Goal: Task Accomplishment & Management: Manage account settings

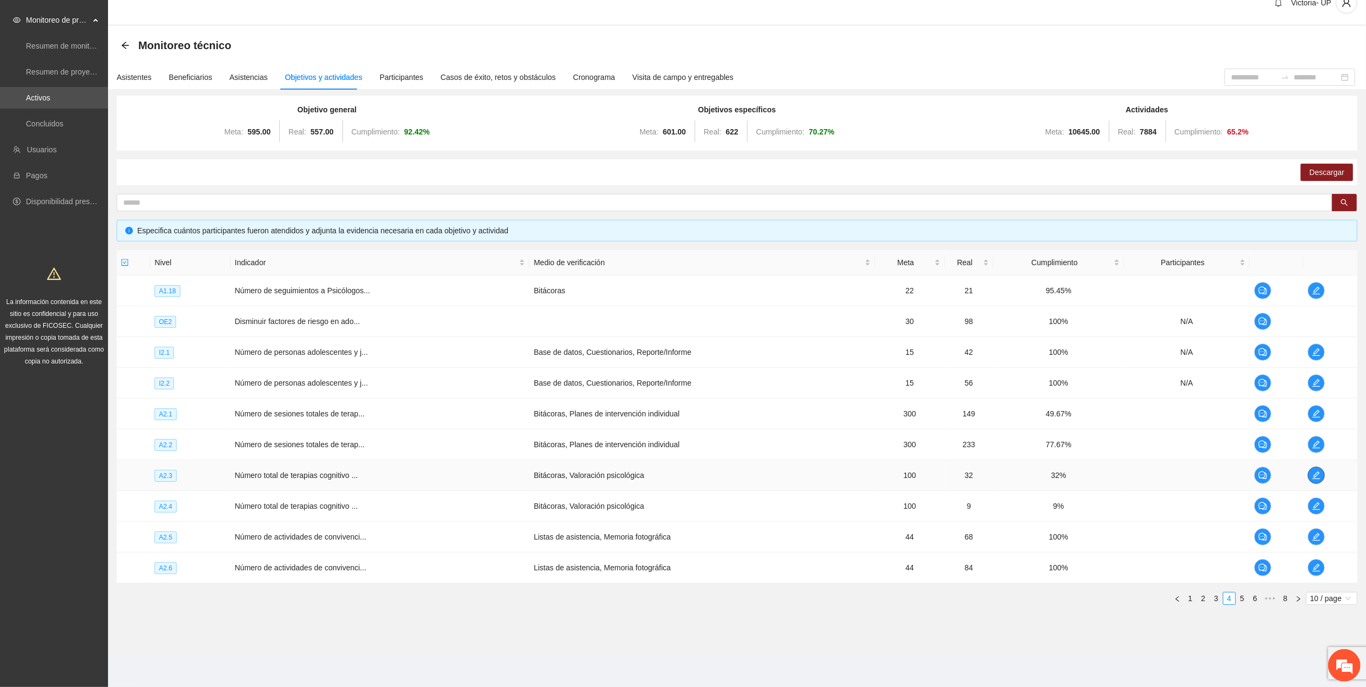
click at [1316, 469] on button "button" at bounding box center [1316, 475] width 17 height 17
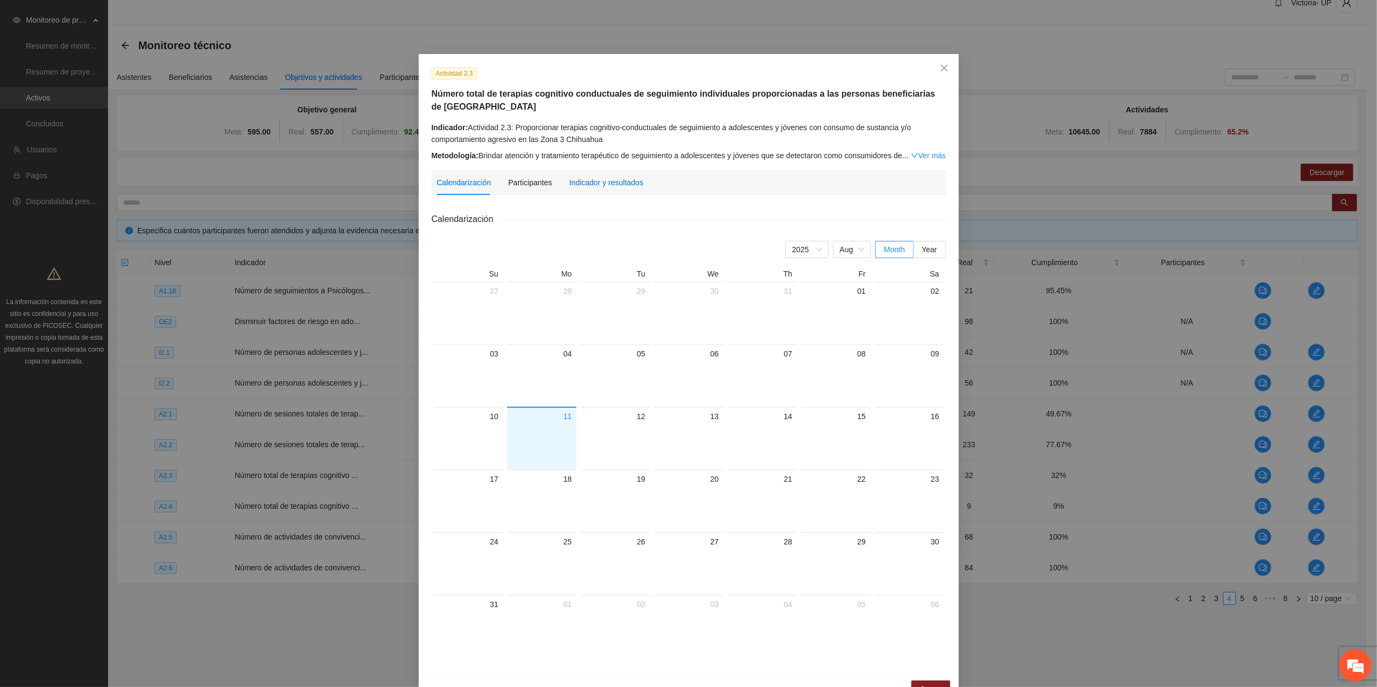
click at [570, 186] on div "Indicador y resultados" at bounding box center [606, 183] width 74 height 12
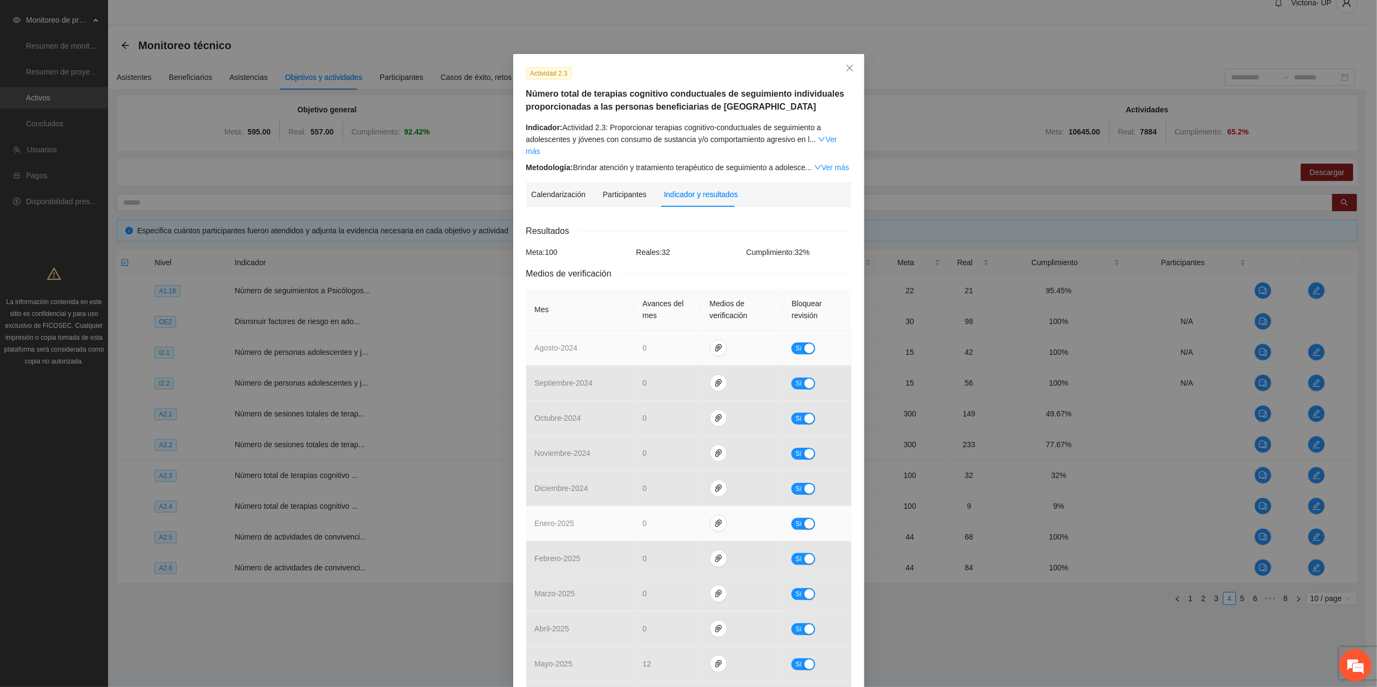
scroll to position [125, 0]
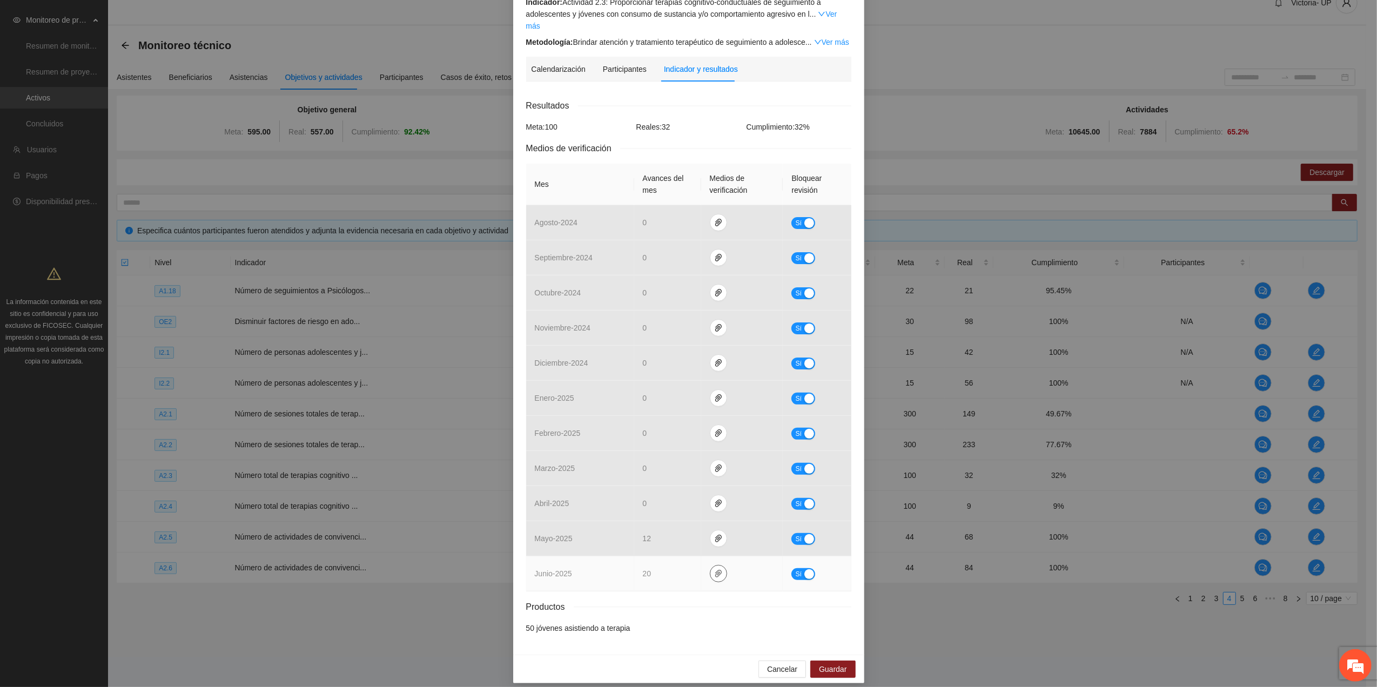
click at [710, 569] on span "paper-clip" at bounding box center [718, 573] width 16 height 9
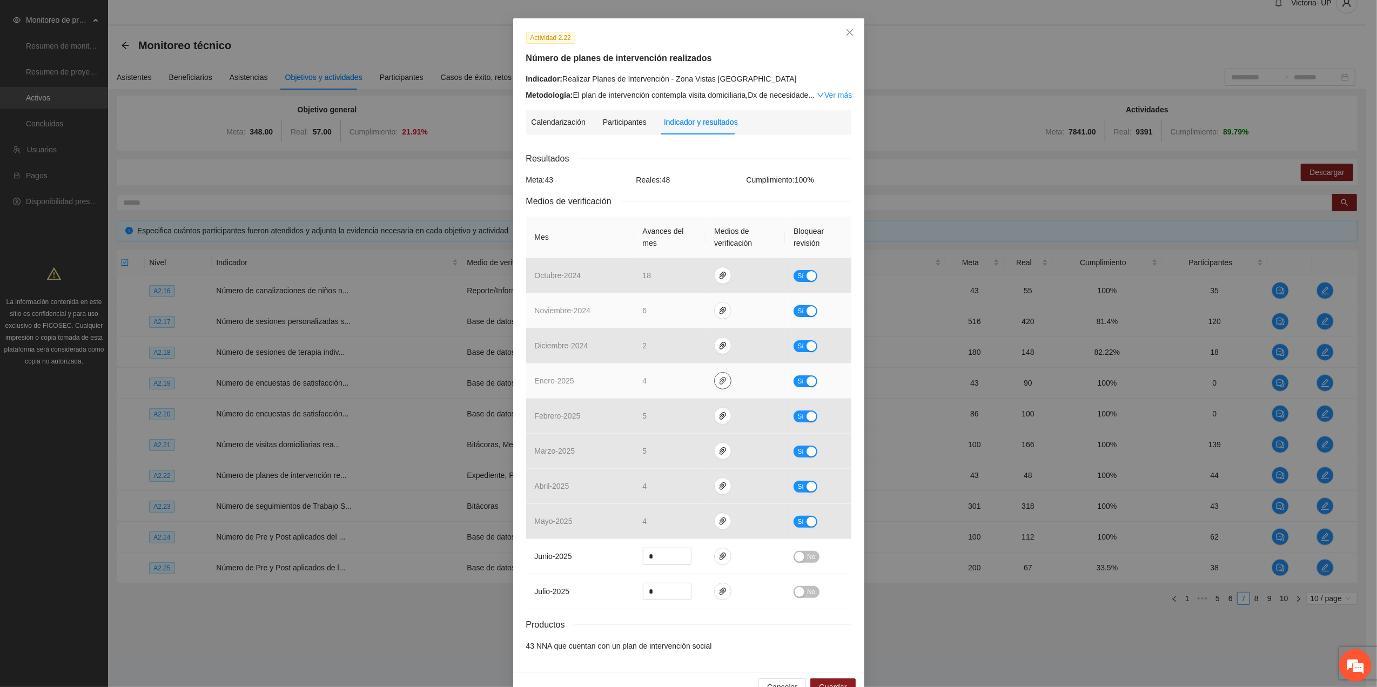
scroll to position [65, 0]
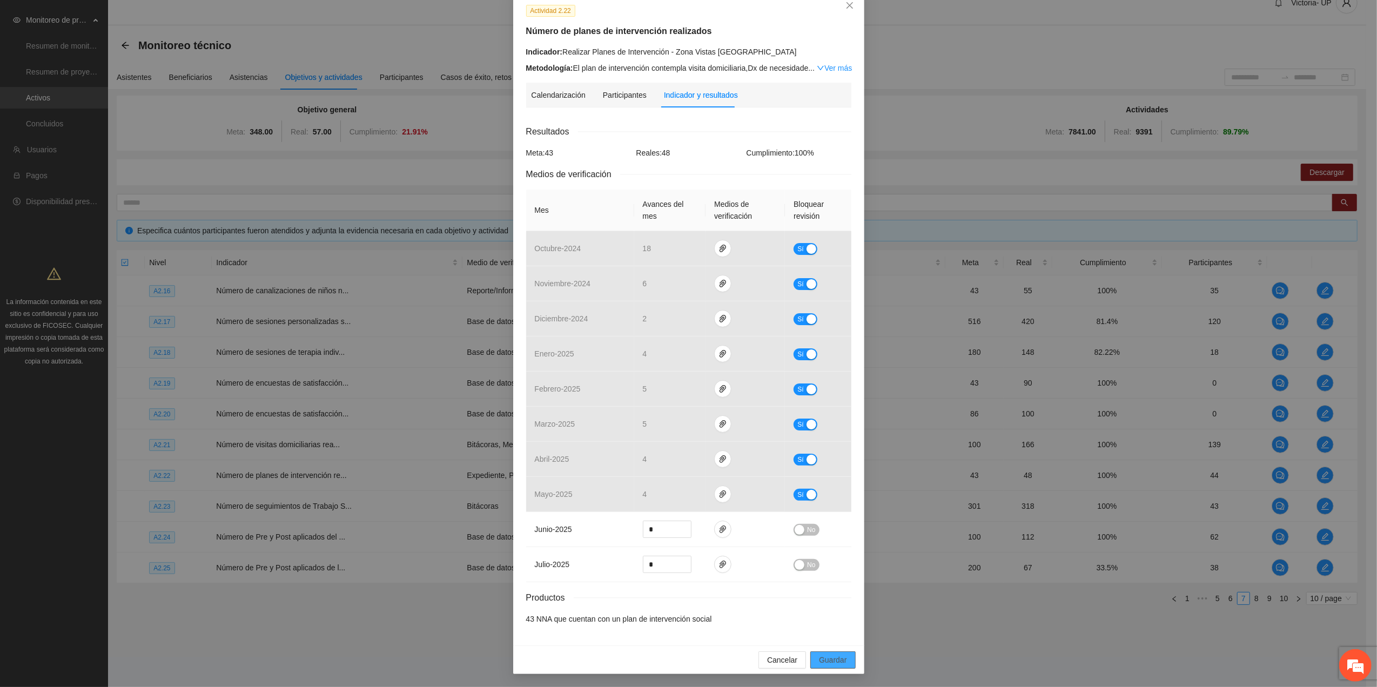
drag, startPoint x: 840, startPoint y: 663, endPoint x: 833, endPoint y: 657, distance: 10.0
click at [838, 662] on span "Guardar" at bounding box center [833, 660] width 28 height 12
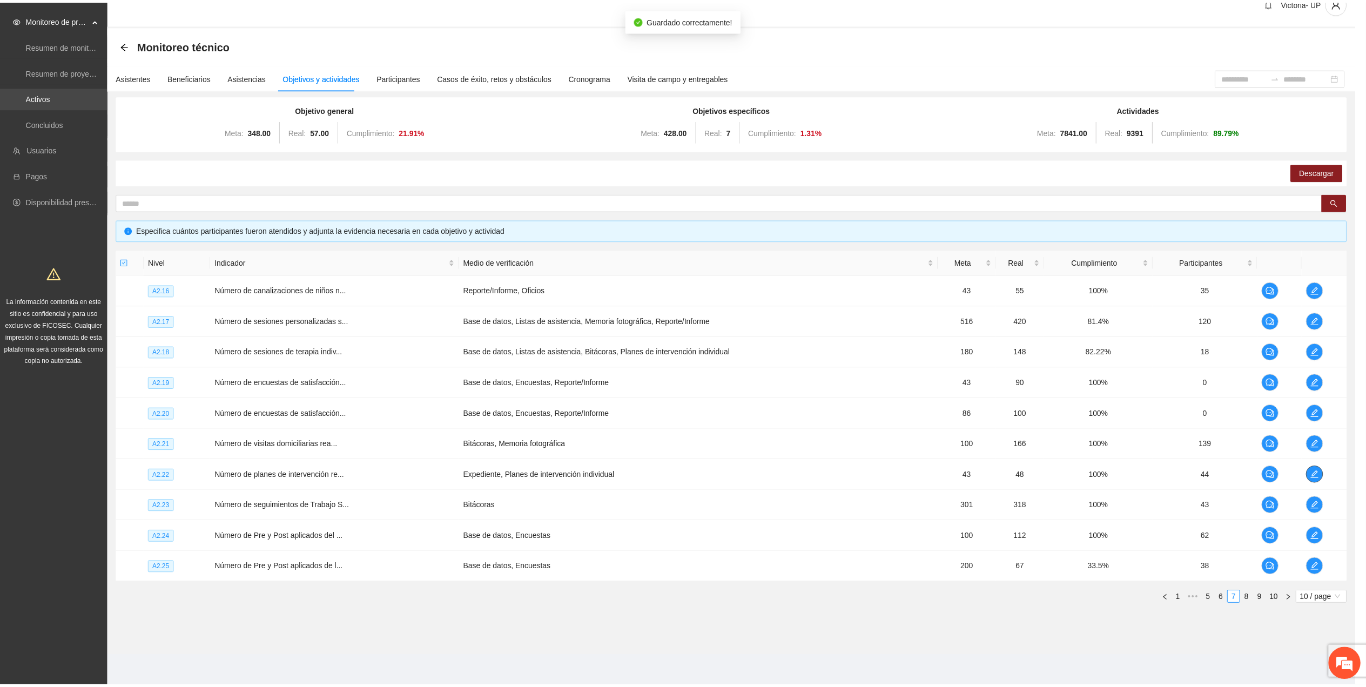
scroll to position [0, 0]
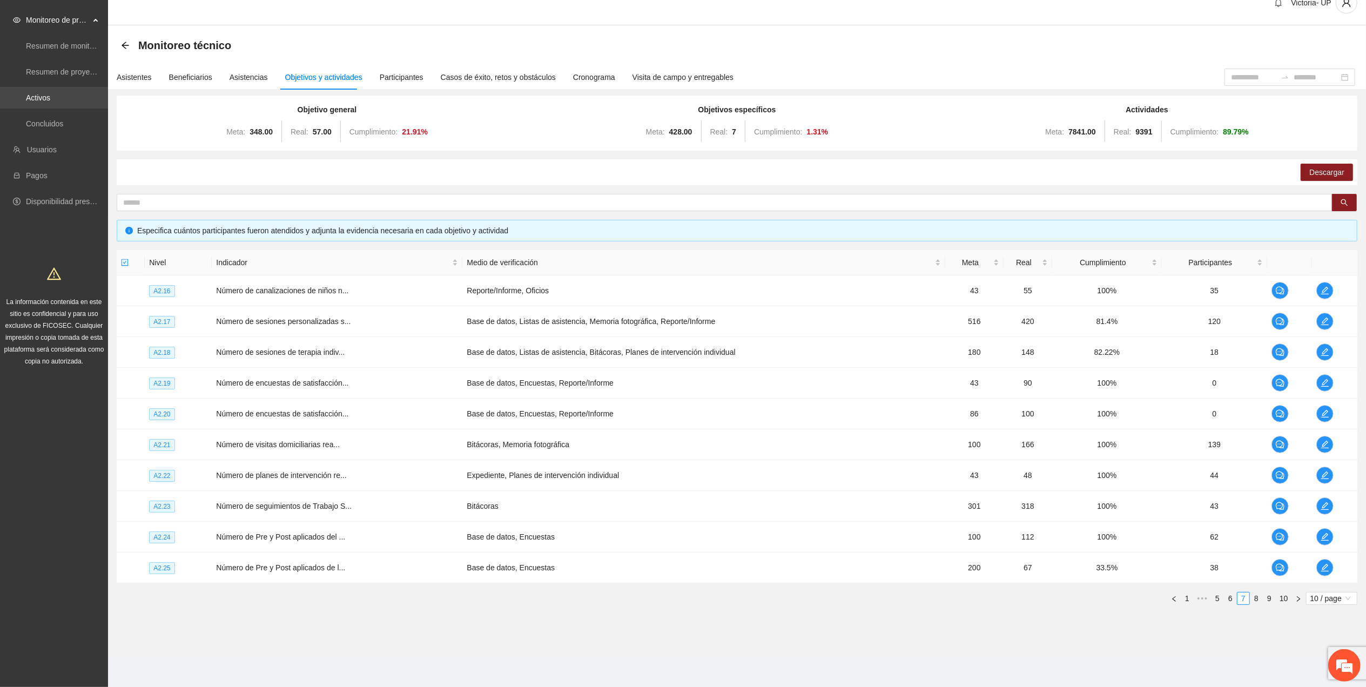
click at [40, 93] on link "Activos" at bounding box center [38, 97] width 24 height 9
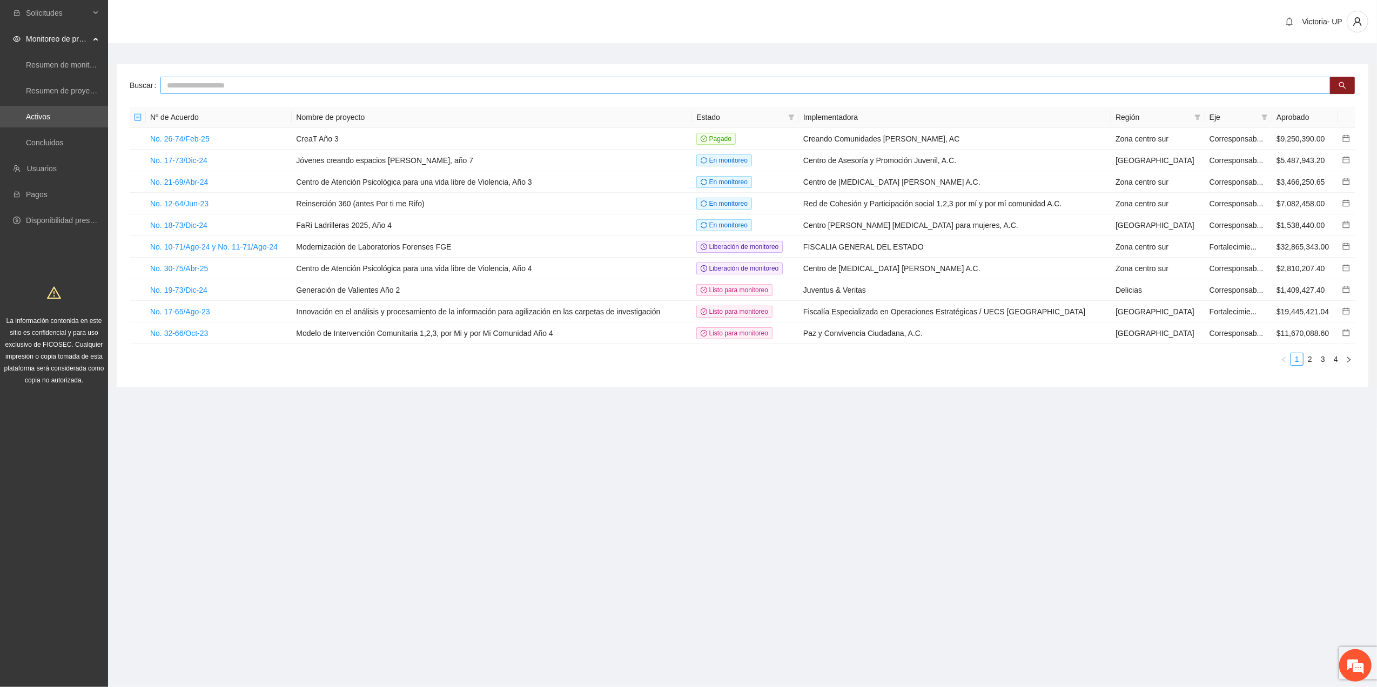
drag, startPoint x: 320, startPoint y: 89, endPoint x: 305, endPoint y: 82, distance: 17.2
click at [307, 83] on input "text" at bounding box center [745, 85] width 1170 height 17
type input "********"
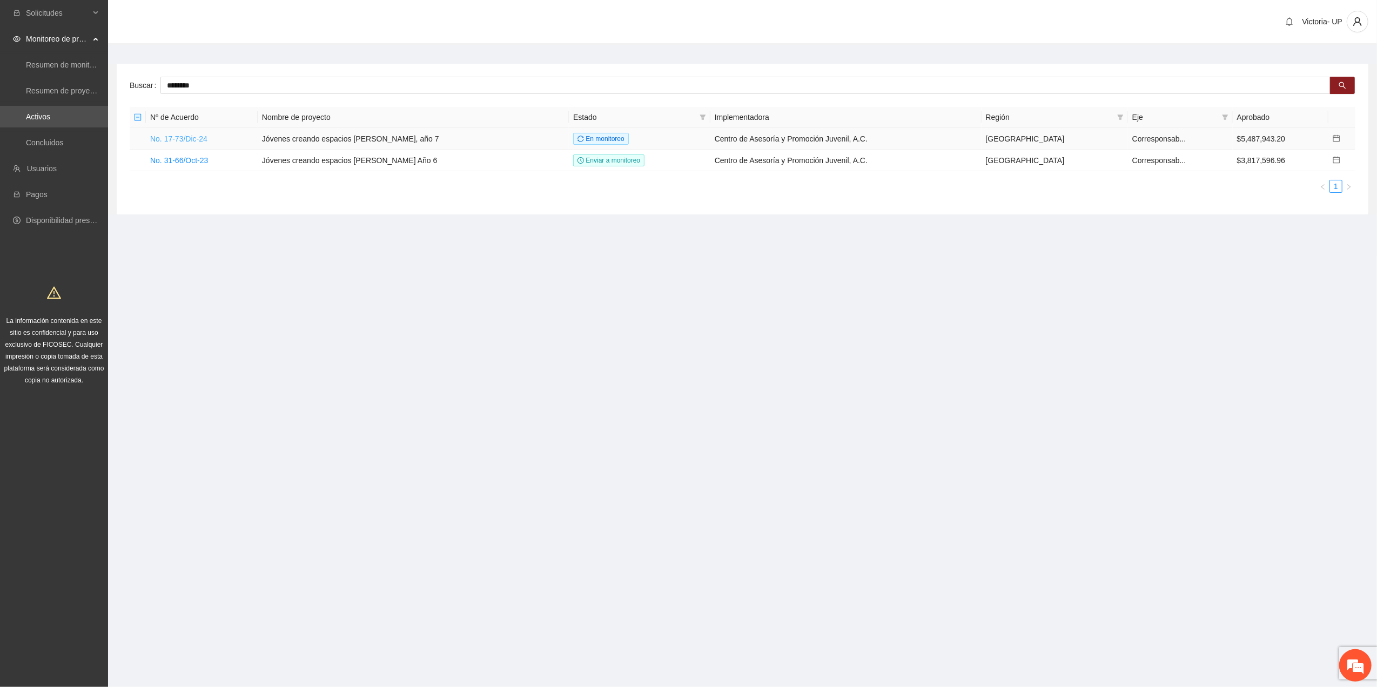
click at [164, 141] on link "No. 17-73/Dic-24" at bounding box center [178, 139] width 57 height 9
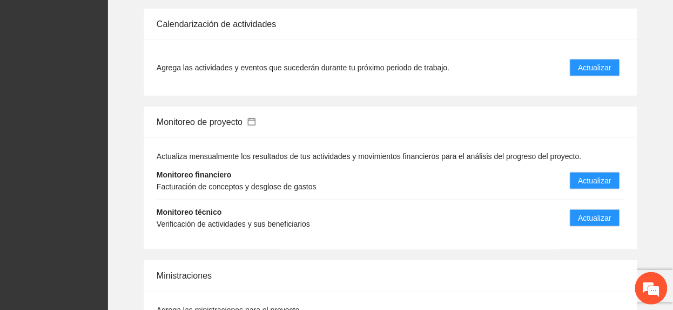
scroll to position [1224, 0]
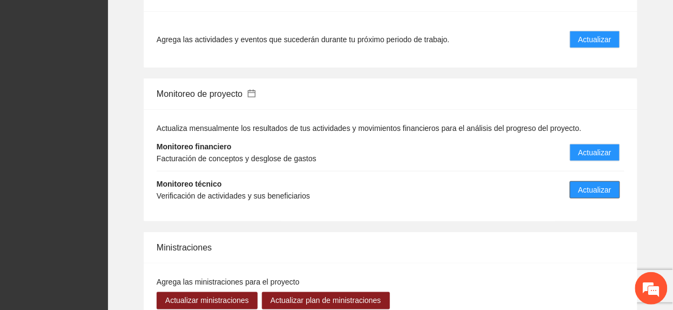
click at [590, 186] on button "Actualizar" at bounding box center [595, 189] width 50 height 17
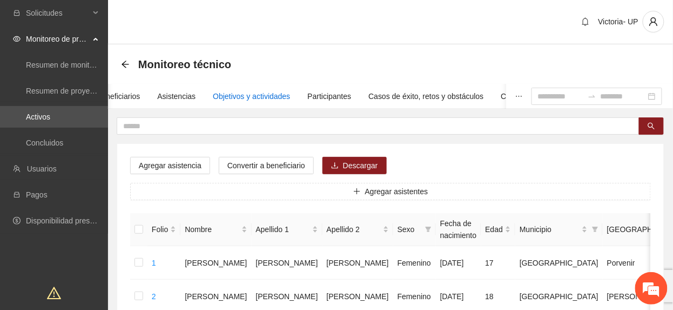
click at [261, 100] on div "Objetivos y actividades" at bounding box center [251, 96] width 77 height 12
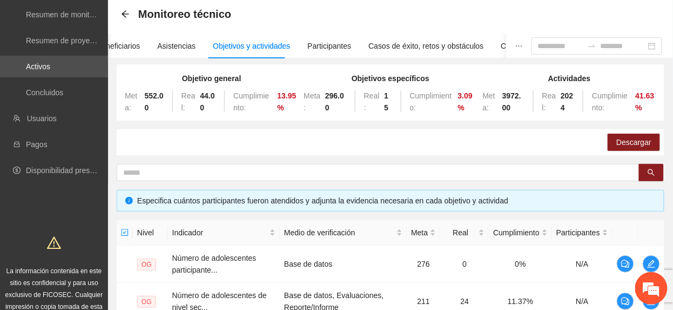
scroll to position [465, 0]
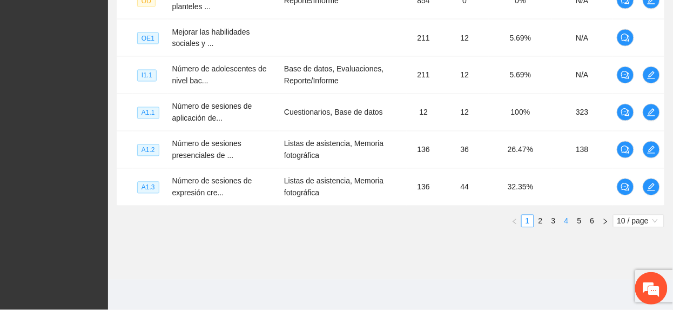
click at [568, 226] on div "Nivel Indicador Medio de verificación Meta Real Cumplimiento Participantes OG N…" at bounding box center [391, 22] width 548 height 428
click at [566, 225] on link "4" at bounding box center [567, 221] width 12 height 12
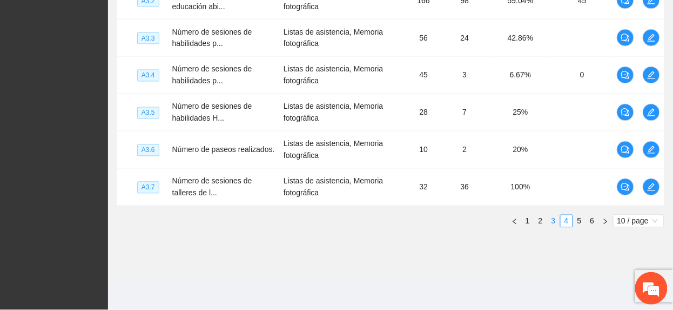
click at [554, 219] on link "3" at bounding box center [554, 221] width 12 height 12
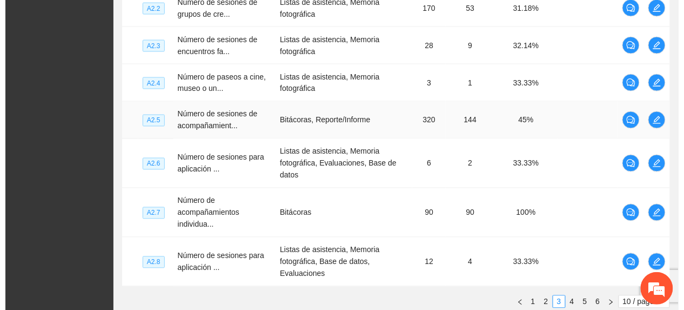
scroll to position [392, 0]
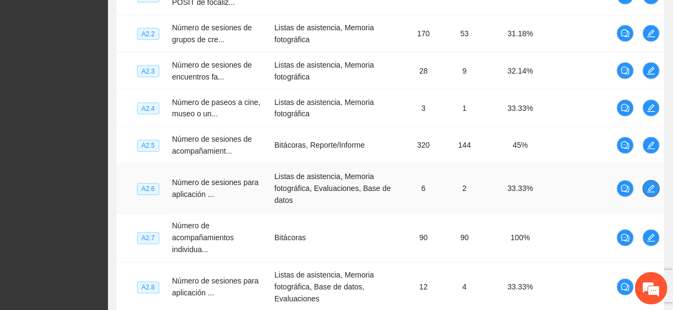
click at [654, 194] on button "button" at bounding box center [651, 188] width 17 height 17
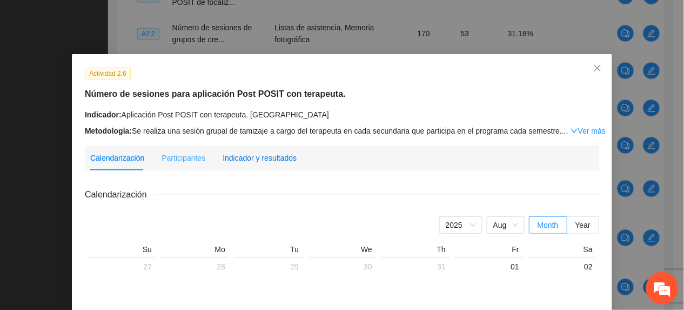
click at [268, 160] on div "Indicador y resultados" at bounding box center [260, 158] width 74 height 12
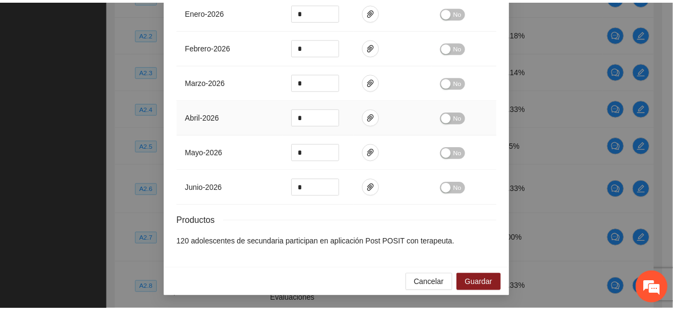
scroll to position [588, 0]
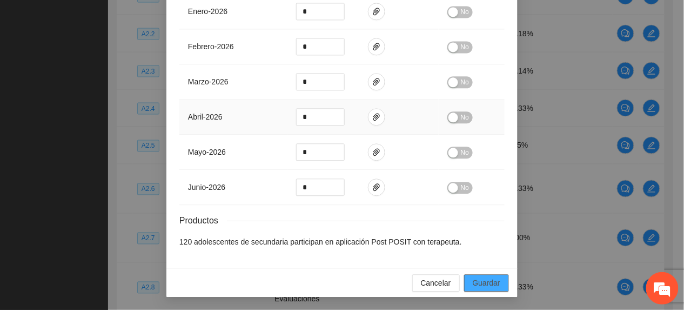
click at [485, 280] on span "Guardar" at bounding box center [487, 283] width 28 height 12
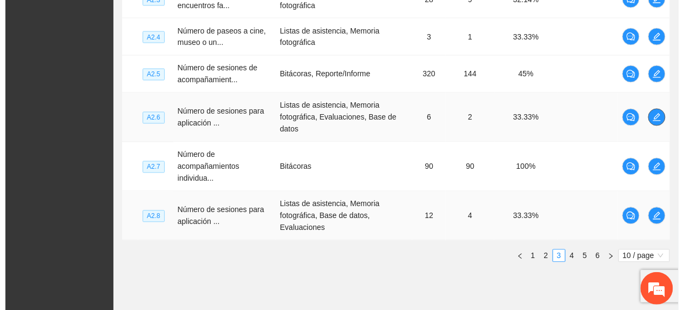
scroll to position [465, 0]
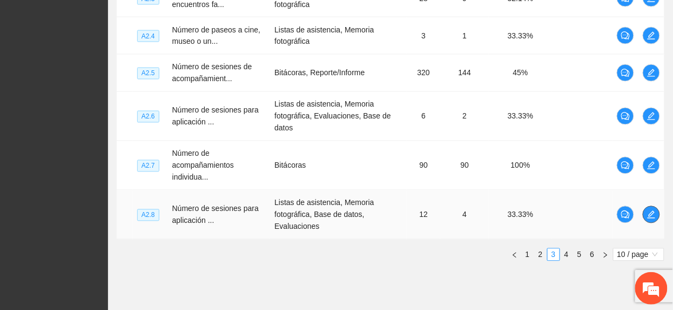
click at [655, 217] on icon "edit" at bounding box center [651, 214] width 9 height 9
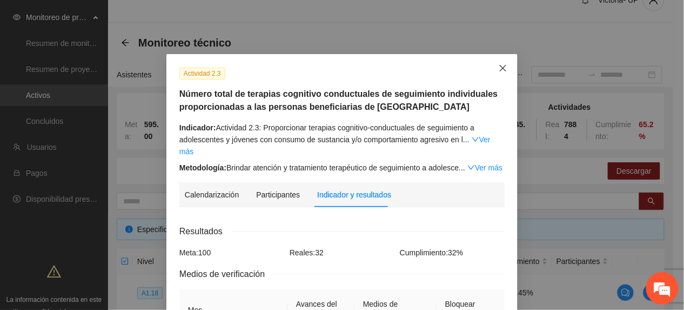
drag, startPoint x: 489, startPoint y: 59, endPoint x: 381, endPoint y: 109, distance: 119.2
click at [488, 63] on span "Close" at bounding box center [502, 68] width 29 height 29
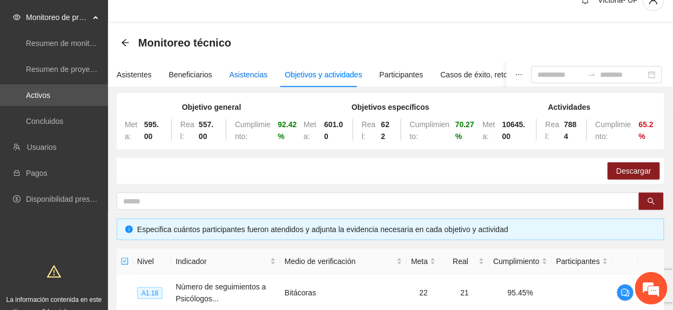
click at [230, 76] on div "Asistencias" at bounding box center [249, 75] width 38 height 12
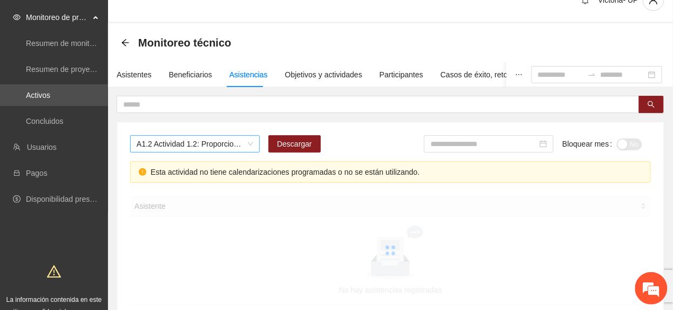
click at [227, 144] on span "A1.2 Actividad 1.2: Proporcionar terapias cognitivo-conductuales a adolescentes…" at bounding box center [195, 144] width 117 height 16
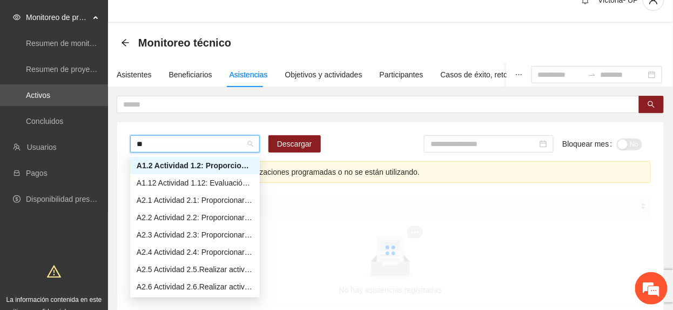
type input "***"
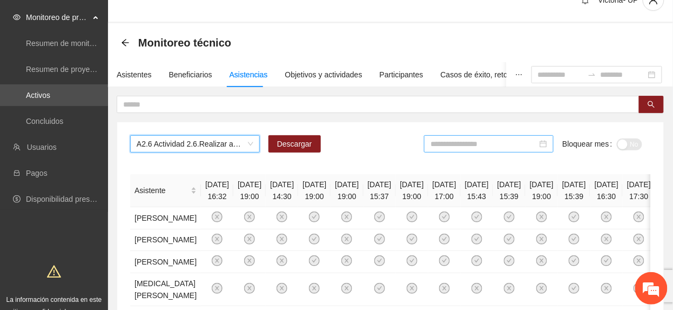
click at [483, 136] on div at bounding box center [489, 143] width 130 height 17
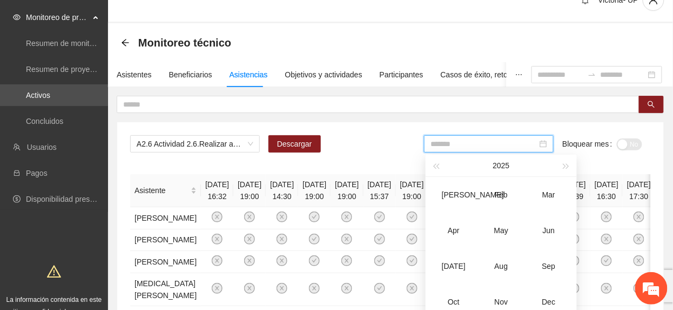
drag, startPoint x: 549, startPoint y: 231, endPoint x: 621, endPoint y: 162, distance: 99.7
click at [547, 231] on div "Jun" at bounding box center [549, 230] width 32 height 13
type input "*******"
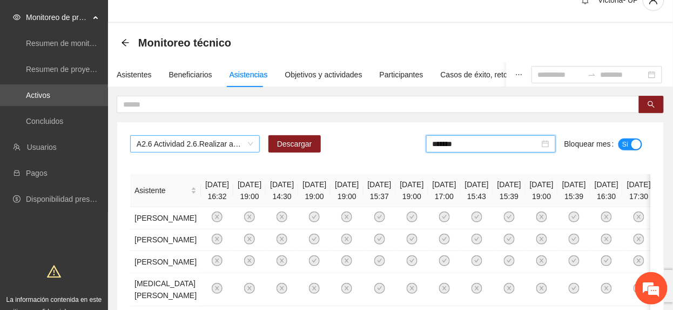
click at [225, 144] on span "A2.6 Actividad 2.6.Realizar actividades (conversatorios, juegos de mesa o depor…" at bounding box center [195, 144] width 117 height 16
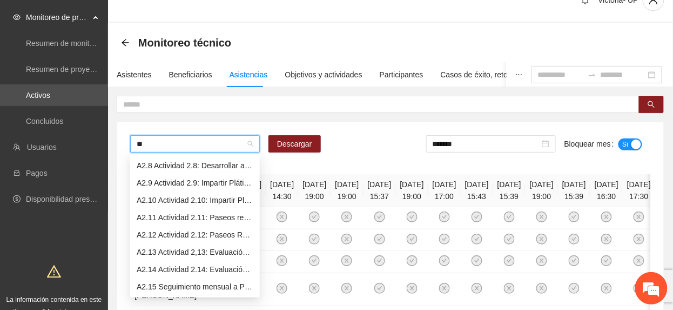
scroll to position [86, 0]
type input "***"
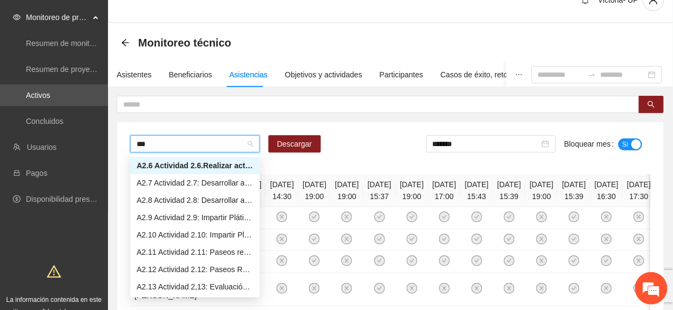
scroll to position [0, 0]
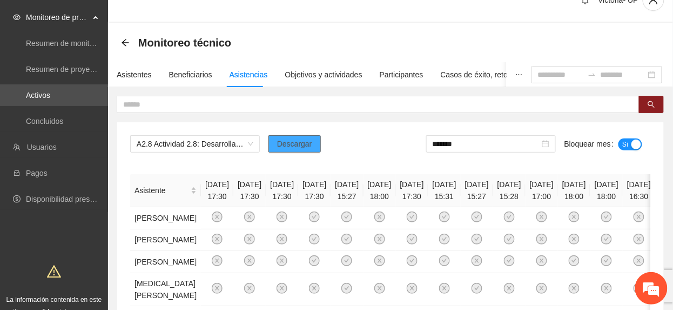
click at [295, 151] on button "Descargar" at bounding box center [294, 143] width 52 height 17
click at [50, 91] on link "Activos" at bounding box center [38, 95] width 24 height 9
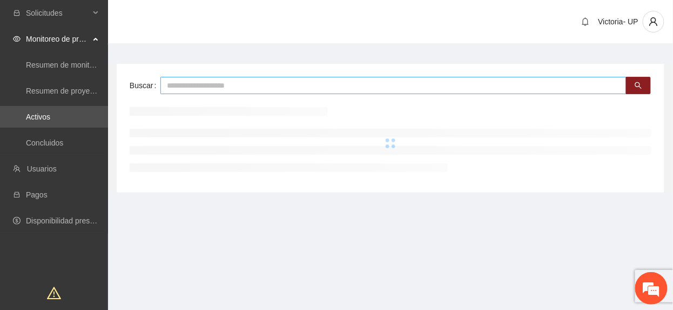
drag, startPoint x: 219, startPoint y: 93, endPoint x: 212, endPoint y: 91, distance: 7.3
click at [212, 92] on input "text" at bounding box center [393, 85] width 466 height 17
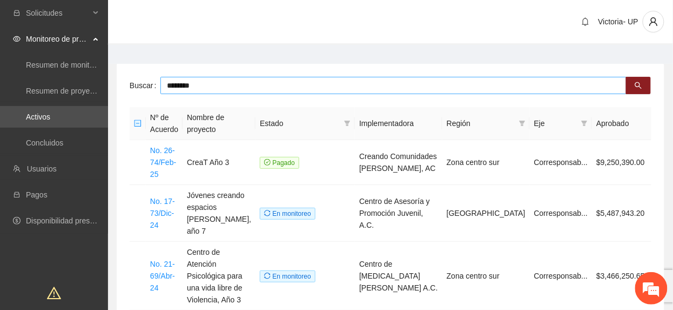
type input "********"
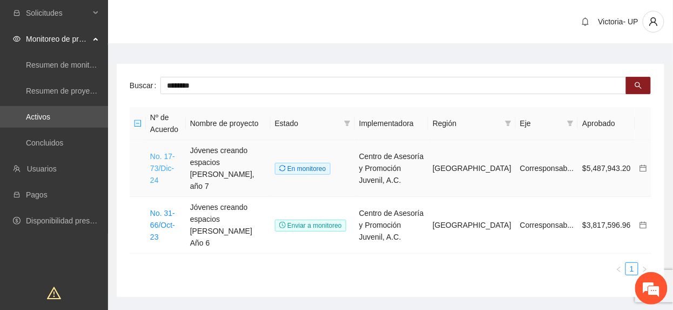
drag, startPoint x: 177, startPoint y: 160, endPoint x: 160, endPoint y: 149, distance: 20.7
click at [175, 161] on link "No. 17-73/Dic-24" at bounding box center [162, 168] width 25 height 32
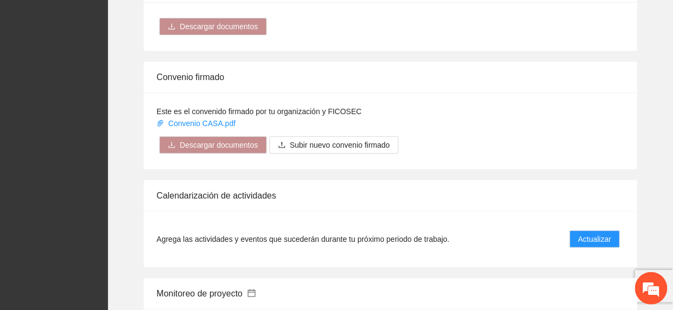
scroll to position [1224, 0]
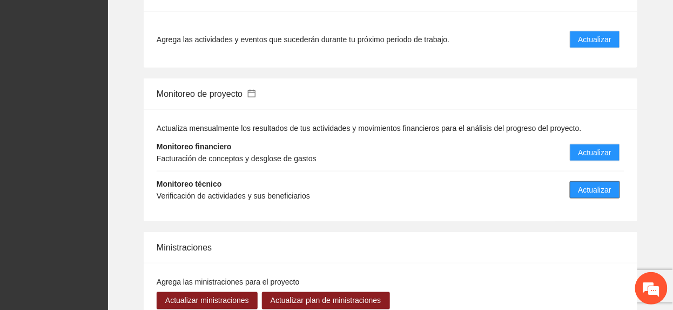
click at [589, 184] on span "Actualizar" at bounding box center [595, 190] width 33 height 12
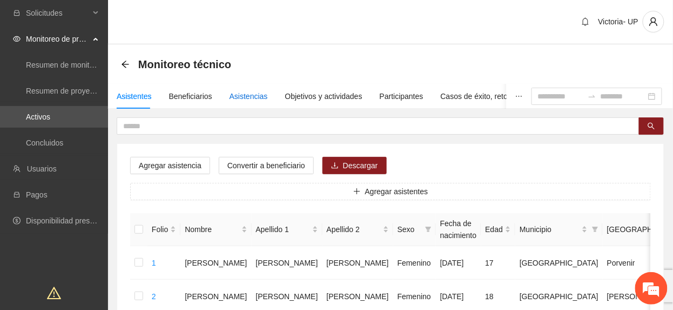
drag, startPoint x: 236, startPoint y: 93, endPoint x: 240, endPoint y: 98, distance: 6.9
click at [236, 94] on div "Asistencias" at bounding box center [249, 96] width 38 height 12
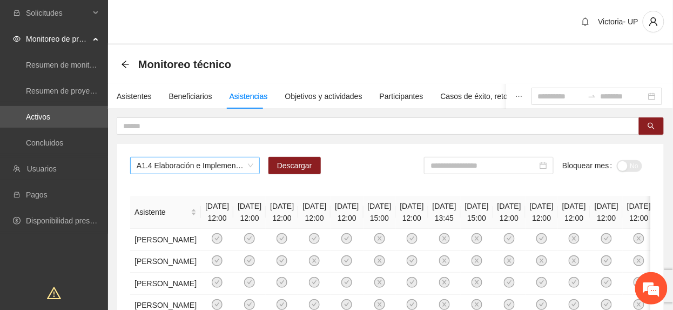
click at [205, 169] on span "A1.4 Elaboración e Implementación de Proyectos Juveniles" at bounding box center [195, 165] width 117 height 16
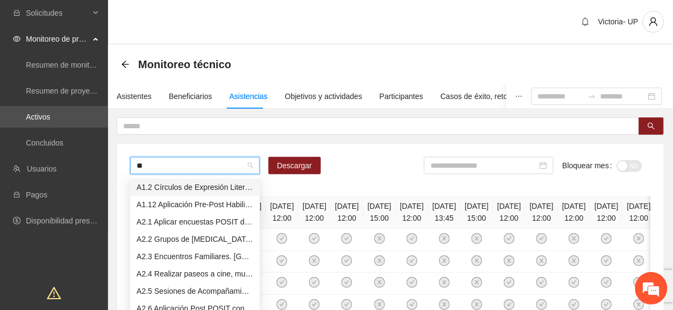
type input "***"
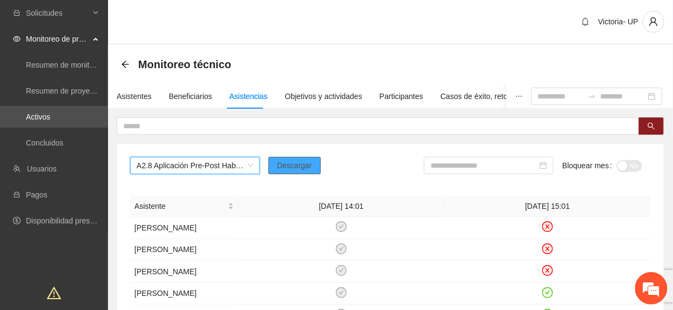
drag, startPoint x: 301, startPoint y: 158, endPoint x: 305, endPoint y: 154, distance: 5.7
click at [301, 167] on span "Descargar" at bounding box center [294, 165] width 35 height 12
